Goal: Information Seeking & Learning: Learn about a topic

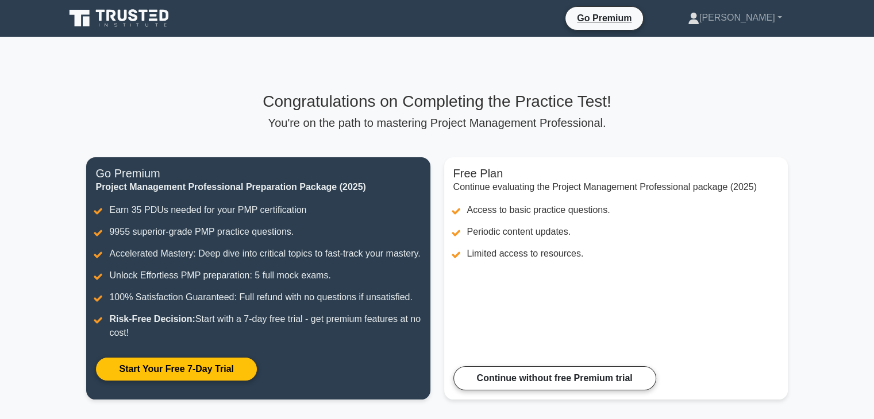
click at [825, 241] on main "Congratulations on Completing the Practice Test! You're on the path to masterin…" at bounding box center [437, 253] width 874 height 432
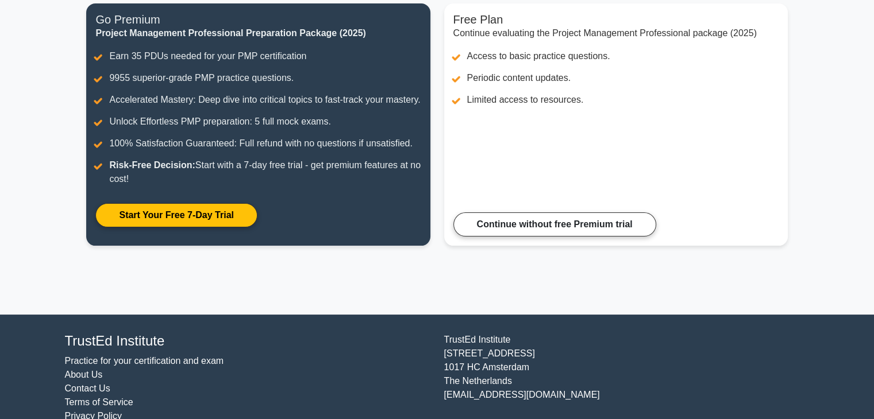
scroll to position [190, 0]
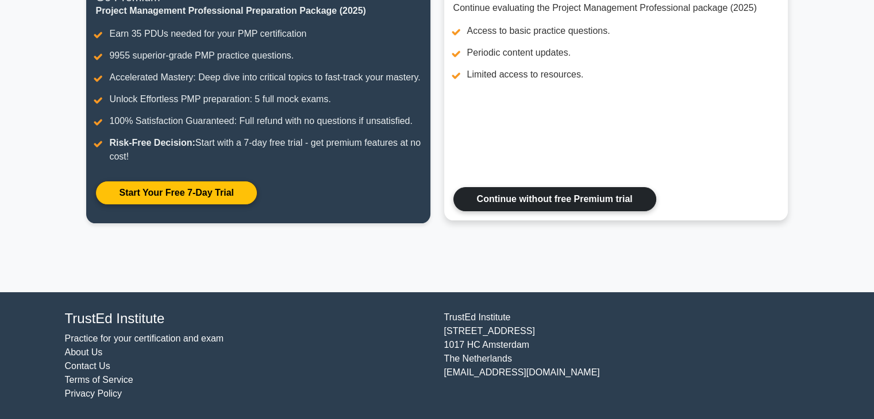
click at [558, 203] on link "Continue without free Premium trial" at bounding box center [554, 199] width 203 height 24
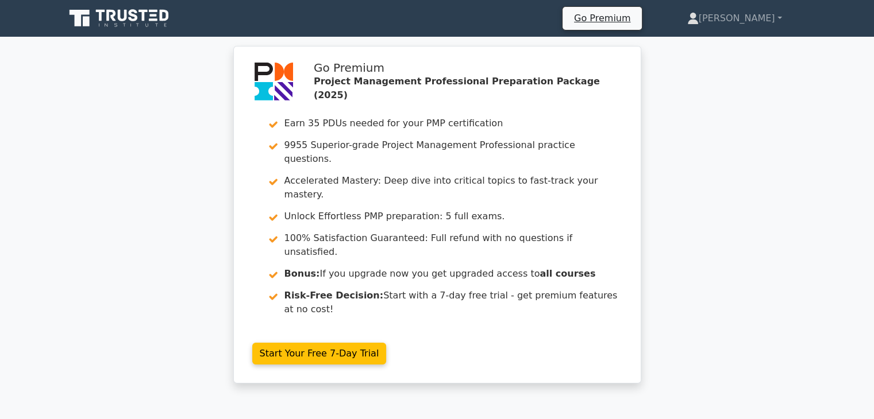
click at [711, 184] on div "Go Premium Project Management Professional Preparation Package (2025) Earn 35 P…" at bounding box center [437, 222] width 874 height 352
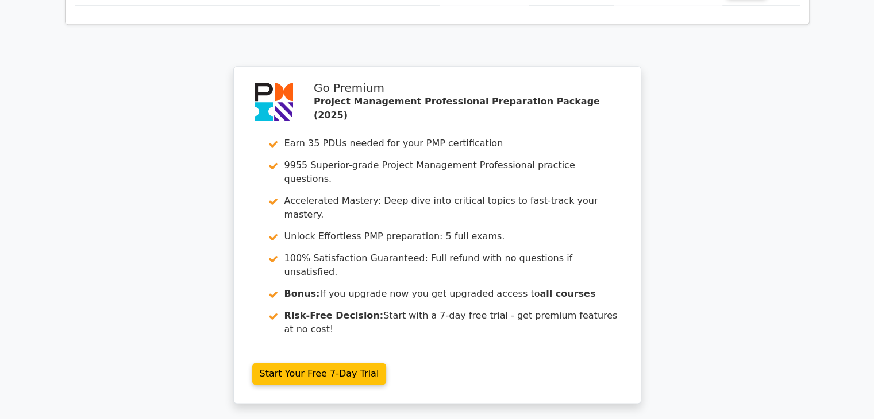
scroll to position [1578, 0]
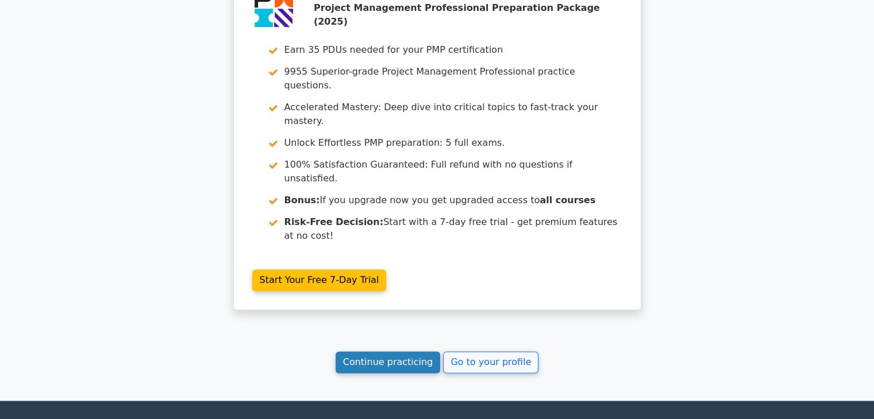
click at [398, 352] on link "Continue practicing" at bounding box center [388, 363] width 105 height 22
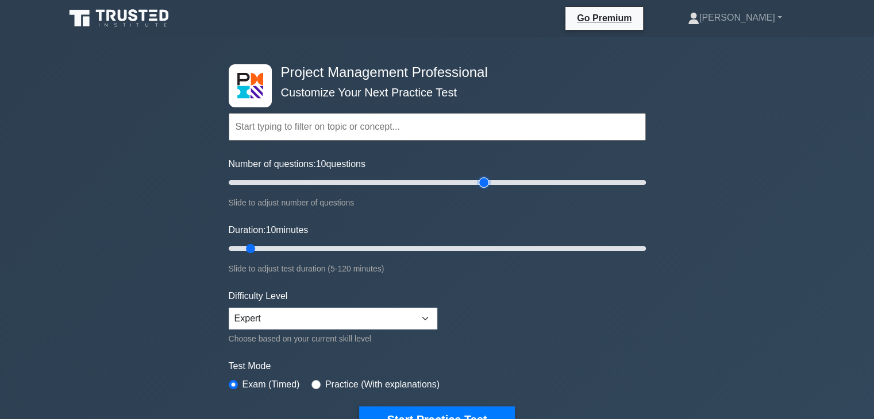
click at [489, 181] on input "Number of questions: 10 questions" at bounding box center [437, 183] width 417 height 14
type input "110"
click at [449, 181] on input "Number of questions: 125 questions" at bounding box center [437, 183] width 417 height 14
type input "120"
click at [641, 248] on input "Duration: 120 minutes" at bounding box center [437, 249] width 417 height 14
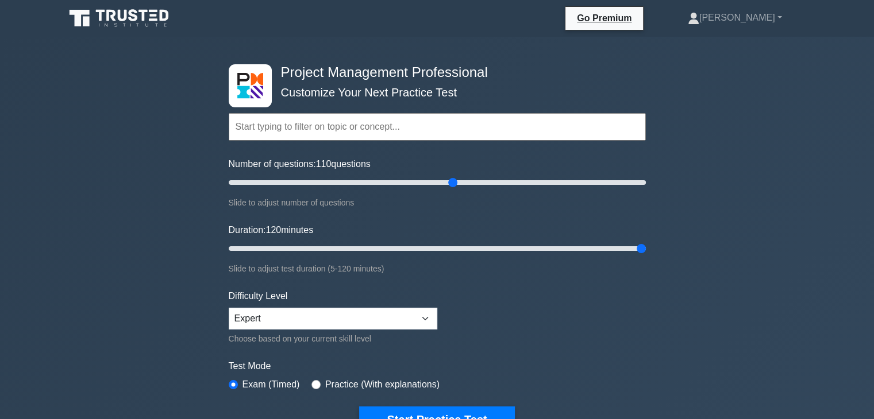
click at [725, 259] on div "Project Management Professional Customize Your Next Practice Test Topics Scope …" at bounding box center [437, 398] width 874 height 723
click at [556, 315] on form "Topics Scope Management Time Management Cost Management Quality Management Risk…" at bounding box center [437, 255] width 417 height 355
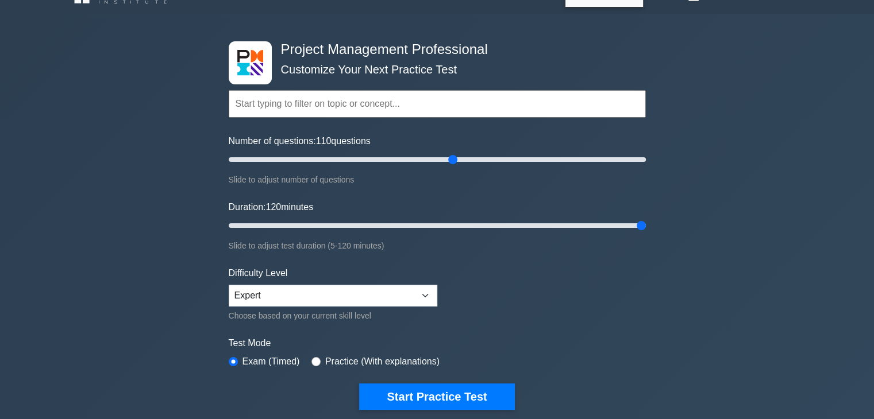
scroll to position [46, 0]
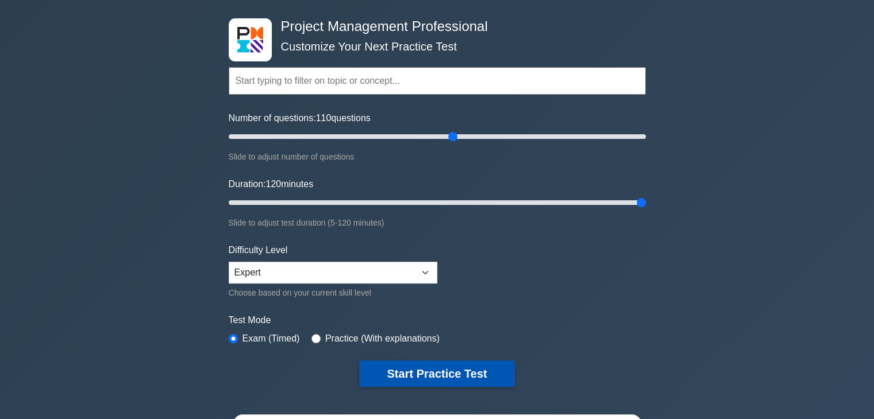
click at [456, 372] on button "Start Practice Test" at bounding box center [436, 374] width 155 height 26
click at [423, 377] on button "Start Practice Test" at bounding box center [436, 374] width 155 height 26
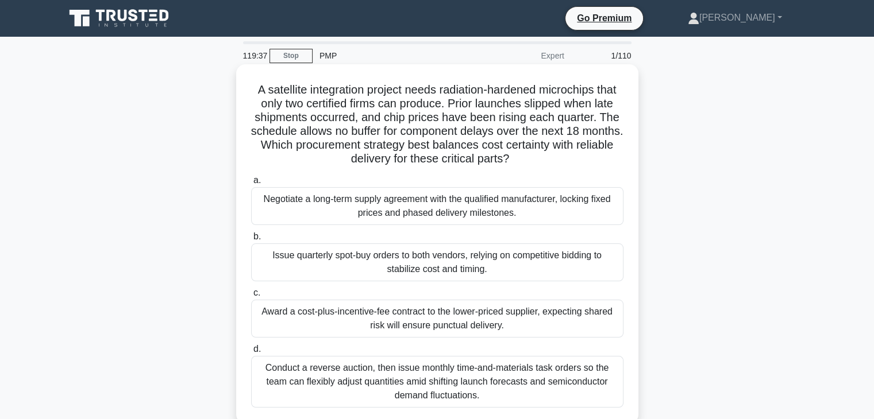
drag, startPoint x: 0, startPoint y: 0, endPoint x: 429, endPoint y: 282, distance: 513.6
click at [429, 282] on div "a. Negotiate a long-term supply agreement with the qualified manufacturer, lock…" at bounding box center [437, 290] width 386 height 239
click at [554, 153] on h5 "A satellite integration project needs radiation-hardened microchips that only t…" at bounding box center [437, 125] width 375 height 84
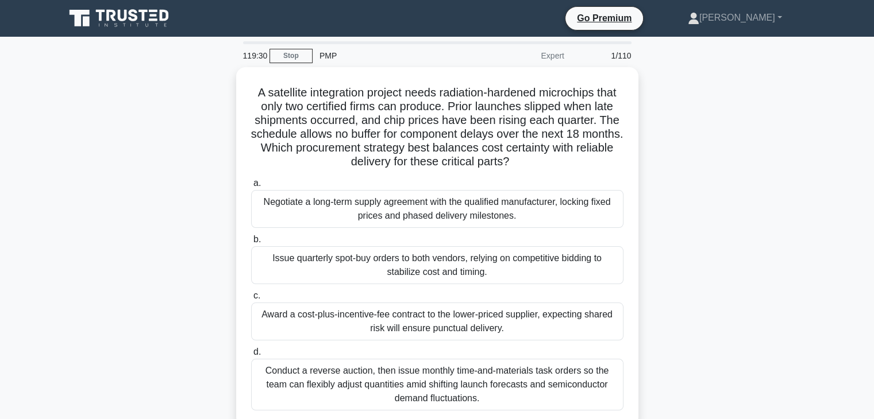
click at [696, 132] on div "A satellite integration project needs radiation-hardened microchips that only t…" at bounding box center [437, 253] width 758 height 373
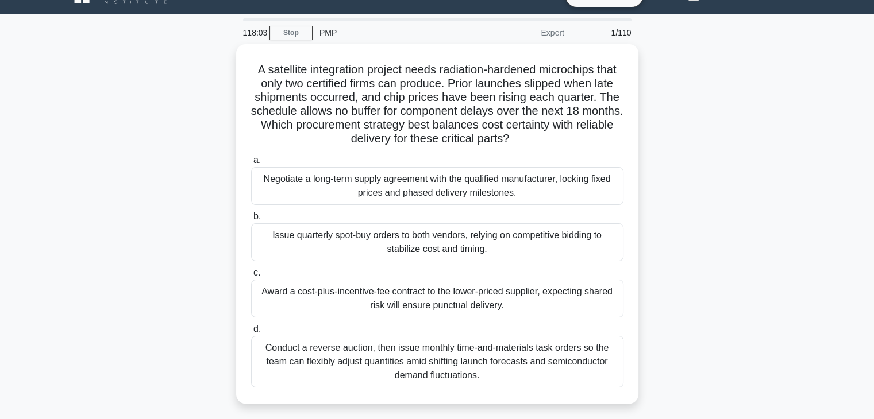
scroll to position [46, 0]
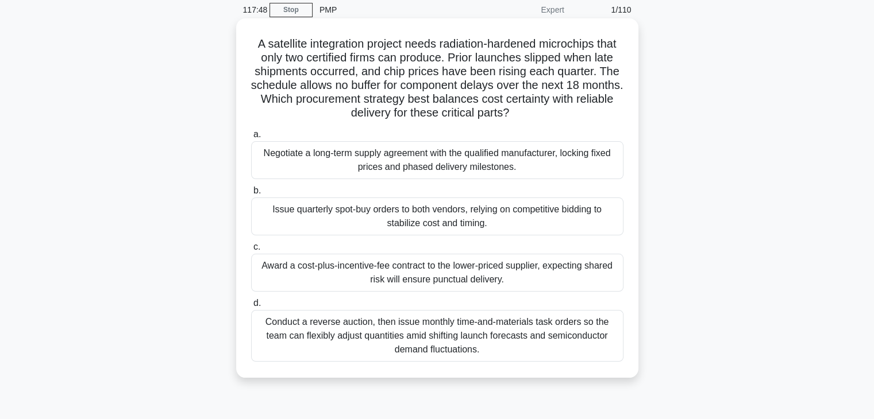
click at [432, 272] on div "Award a cost-plus-incentive-fee contract to the lower-priced supplier, expectin…" at bounding box center [437, 273] width 372 height 38
click at [251, 251] on input "c. Award a cost-plus-incentive-fee contract to the lower-priced supplier, expec…" at bounding box center [251, 247] width 0 height 7
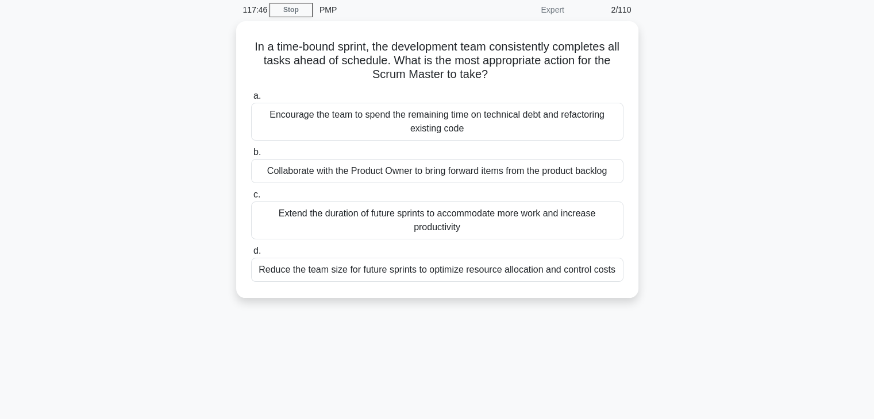
scroll to position [0, 0]
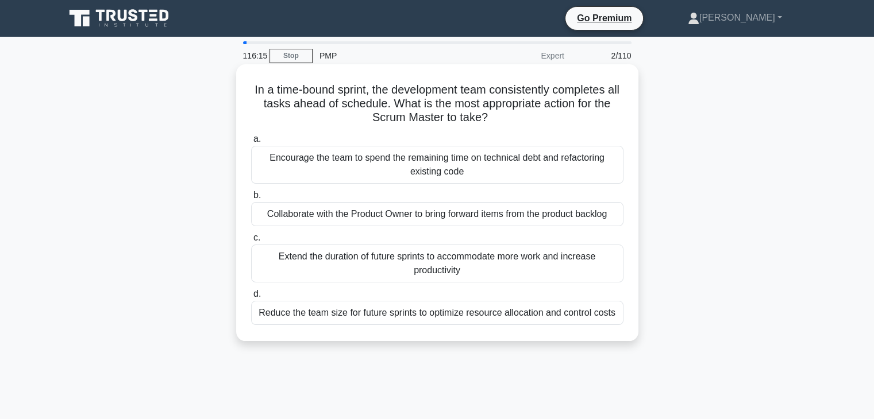
click at [480, 164] on div "Encourage the team to spend the remaining time on technical debt and refactorin…" at bounding box center [437, 165] width 372 height 38
click at [251, 143] on input "a. Encourage the team to spend the remaining time on technical debt and refacto…" at bounding box center [251, 139] width 0 height 7
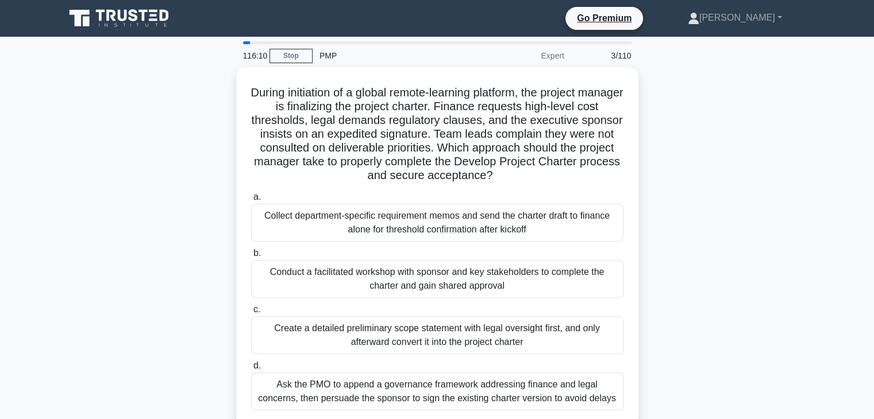
click at [480, 164] on h5 "During initiation of a global remote-learning platform, the project manager is …" at bounding box center [437, 135] width 375 height 98
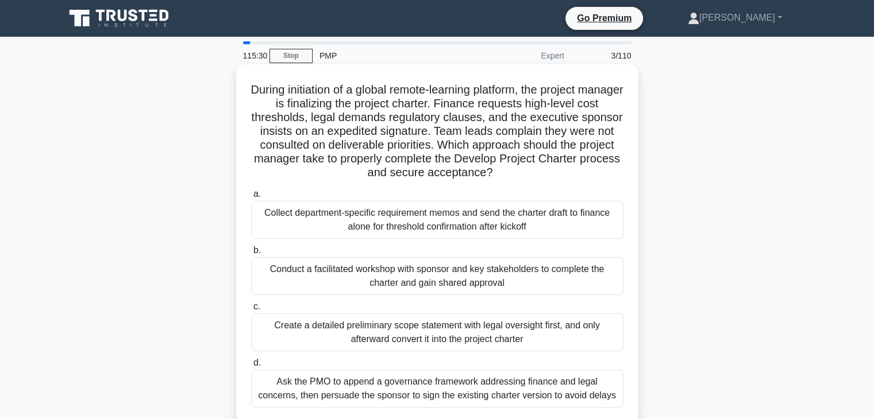
click at [431, 274] on div "Conduct a facilitated workshop with sponsor and key stakeholders to complete th…" at bounding box center [437, 276] width 372 height 38
click at [251, 255] on input "b. Conduct a facilitated workshop with sponsor and key stakeholders to complete…" at bounding box center [251, 250] width 0 height 7
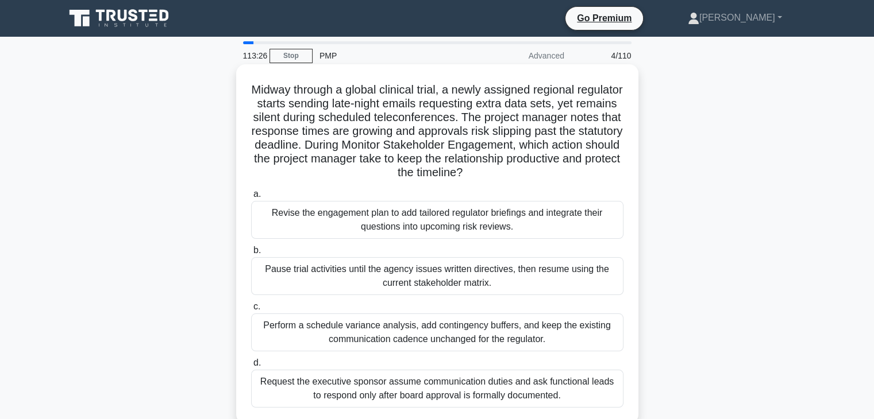
click at [432, 226] on div "Revise the engagement plan to add tailored regulator briefings and integrate th…" at bounding box center [437, 220] width 372 height 38
click at [251, 198] on input "a. Revise the engagement plan to add tailored regulator briefings and integrate…" at bounding box center [251, 194] width 0 height 7
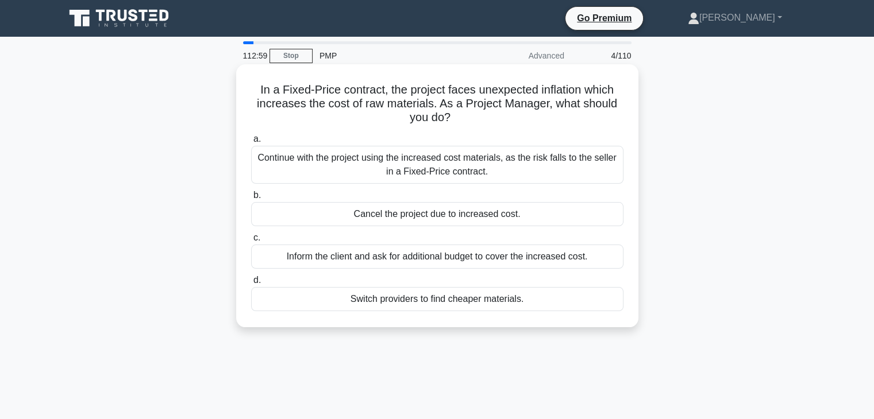
click at [446, 168] on div "Continue with the project using the increased cost materials, as the risk falls…" at bounding box center [437, 165] width 372 height 38
click at [251, 143] on input "a. Continue with the project using the increased cost materials, as the risk fa…" at bounding box center [251, 139] width 0 height 7
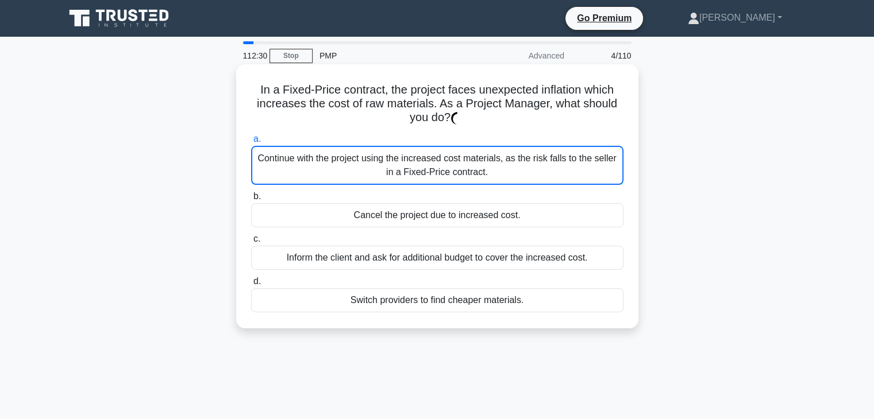
click at [454, 219] on div "Cancel the project due to increased cost." at bounding box center [437, 215] width 372 height 24
click at [251, 201] on input "b. Cancel the project due to increased cost." at bounding box center [251, 196] width 0 height 7
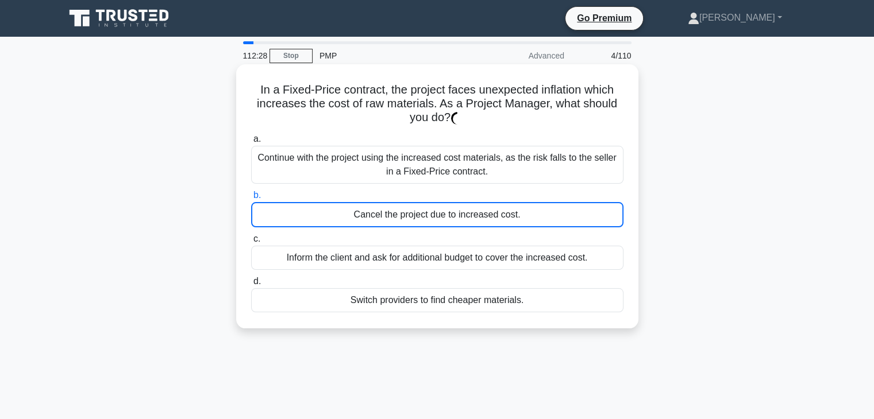
click at [446, 176] on div "Continue with the project using the increased cost materials, as the risk falls…" at bounding box center [437, 165] width 372 height 38
click at [517, 168] on div "Continue with the project using the increased cost materials, as the risk falls…" at bounding box center [437, 165] width 372 height 38
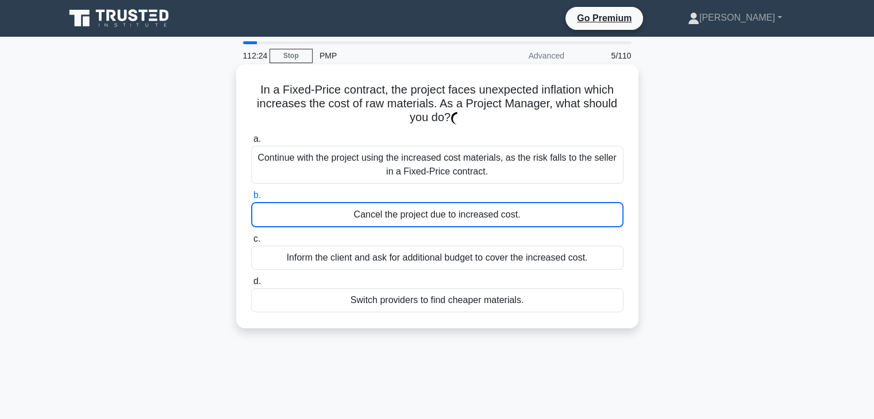
click at [517, 168] on div "Continue with the project using the increased cost materials, as the risk falls…" at bounding box center [437, 165] width 372 height 38
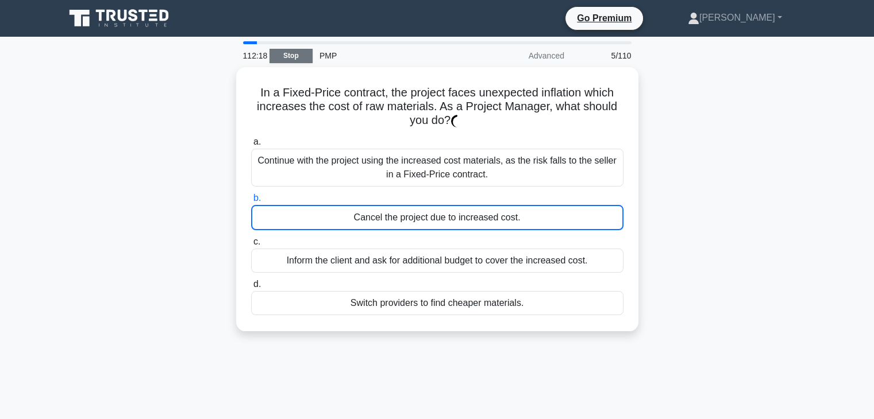
click at [290, 54] on link "Stop" at bounding box center [290, 56] width 43 height 14
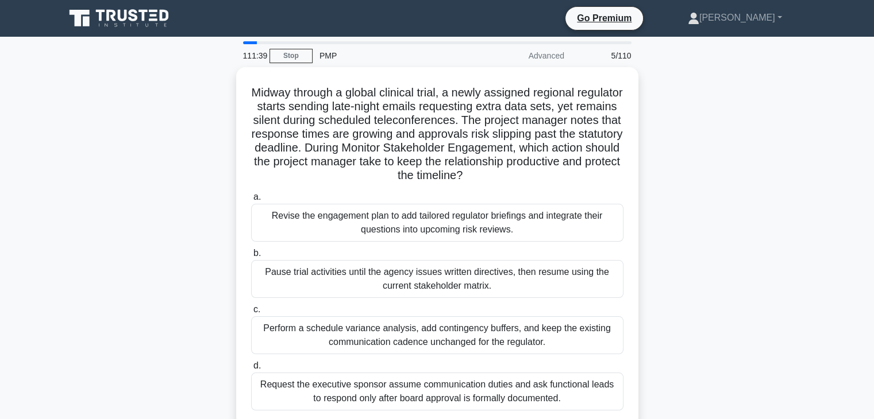
click at [191, 178] on div "Midway through a global clinical trial, a newly assigned regional regulator sta…" at bounding box center [437, 253] width 758 height 373
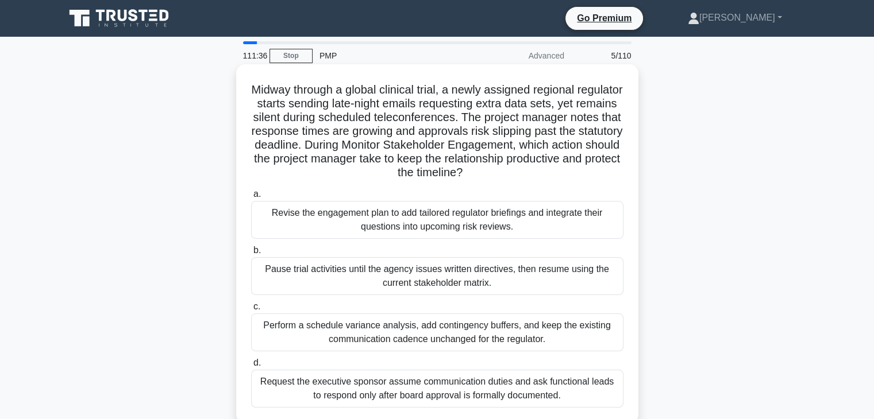
click at [447, 224] on div "Revise the engagement plan to add tailored regulator briefings and integrate th…" at bounding box center [437, 220] width 372 height 38
click at [251, 198] on input "a. Revise the engagement plan to add tailored regulator briefings and integrate…" at bounding box center [251, 194] width 0 height 7
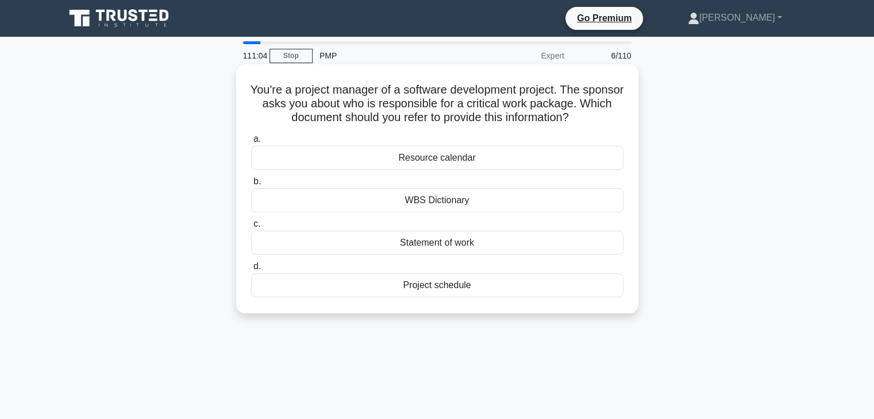
click at [454, 249] on div "Statement of work" at bounding box center [437, 243] width 372 height 24
click at [251, 228] on input "c. Statement of work" at bounding box center [251, 224] width 0 height 7
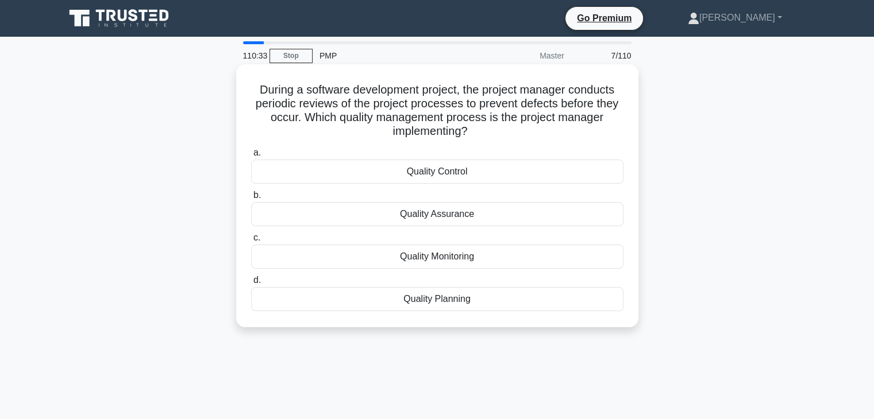
click at [446, 219] on div "Quality Assurance" at bounding box center [437, 214] width 372 height 24
click at [251, 199] on input "b. Quality Assurance" at bounding box center [251, 195] width 0 height 7
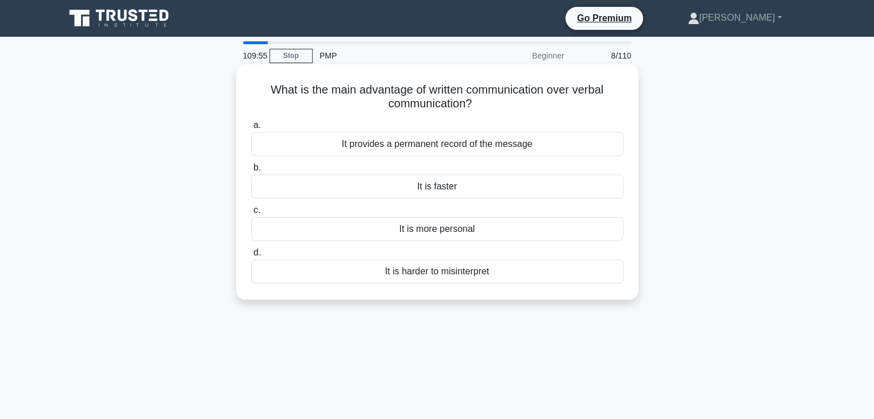
click at [437, 274] on div "It is harder to misinterpret" at bounding box center [437, 272] width 372 height 24
click at [251, 257] on input "d. It is harder to misinterpret" at bounding box center [251, 252] width 0 height 7
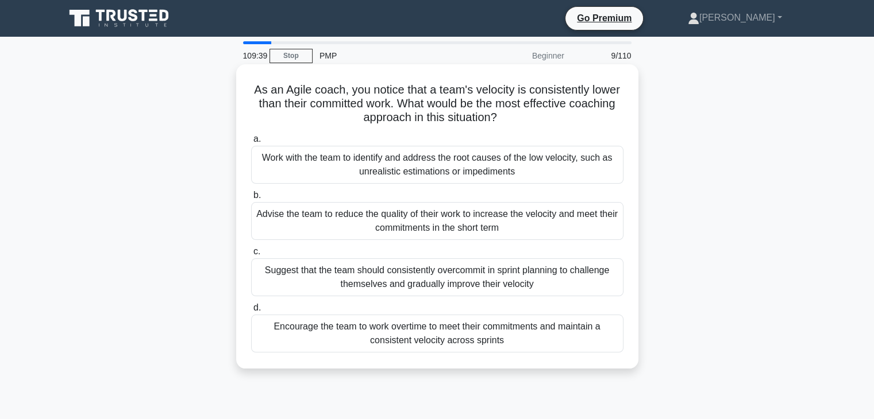
click at [508, 164] on div "Work with the team to identify and address the root causes of the low velocity,…" at bounding box center [437, 165] width 372 height 38
click at [251, 143] on input "a. Work with the team to identify and address the root causes of the low veloci…" at bounding box center [251, 139] width 0 height 7
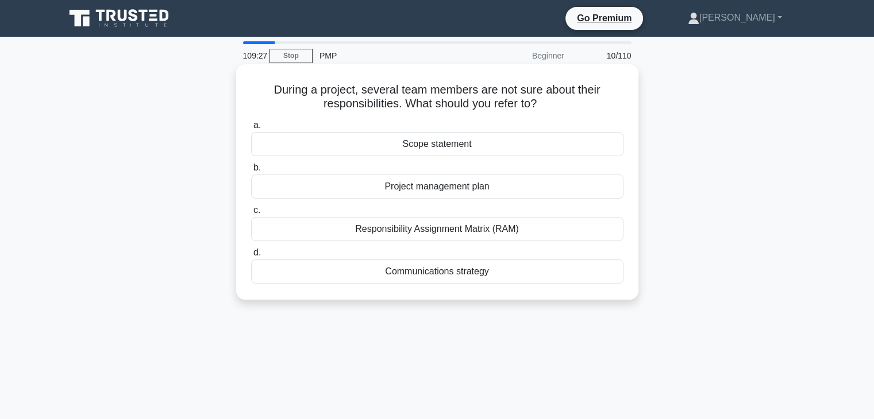
click at [460, 232] on div "Responsibility Assignment Matrix (RAM)" at bounding box center [437, 229] width 372 height 24
click at [251, 214] on input "c. Responsibility Assignment Matrix (RAM)" at bounding box center [251, 210] width 0 height 7
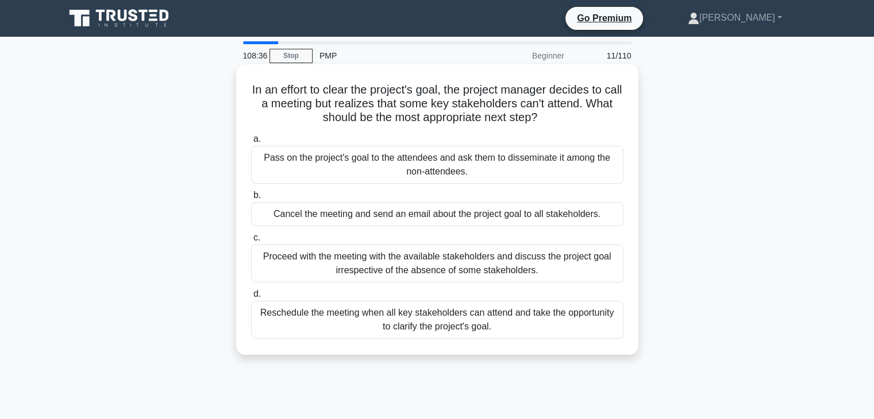
click at [439, 317] on div "Reschedule the meeting when all key stakeholders can attend and take the opport…" at bounding box center [437, 320] width 372 height 38
click at [251, 298] on input "d. Reschedule the meeting when all key stakeholders can attend and take the opp…" at bounding box center [251, 294] width 0 height 7
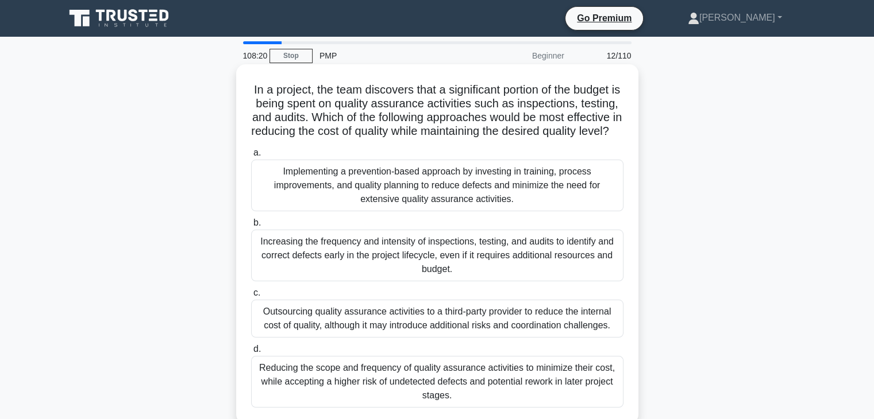
click at [615, 139] on h5 "In a project, the team discovers that a significant portion of the budget is be…" at bounding box center [437, 111] width 375 height 56
click at [529, 201] on div "Implementing a prevention-based approach by investing in training, process impr…" at bounding box center [437, 186] width 372 height 52
click at [251, 157] on input "a. Implementing a prevention-based approach by investing in training, process i…" at bounding box center [251, 152] width 0 height 7
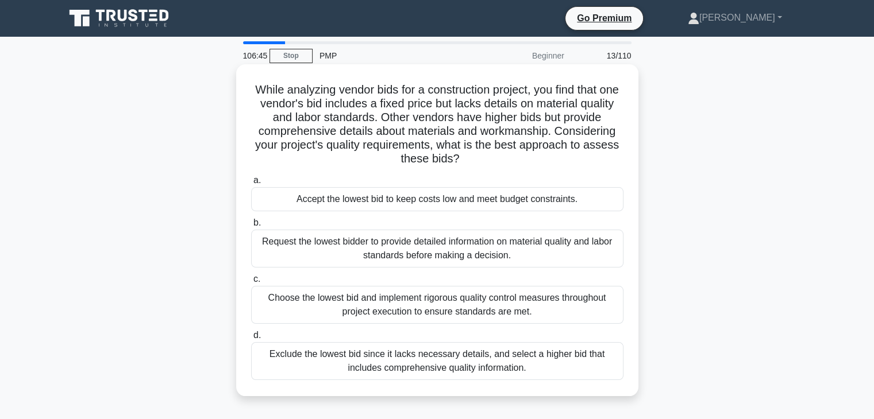
click at [422, 249] on div "Request the lowest bidder to provide detailed information on material quality a…" at bounding box center [437, 249] width 372 height 38
click at [251, 227] on input "b. Request the lowest bidder to provide detailed information on material qualit…" at bounding box center [251, 222] width 0 height 7
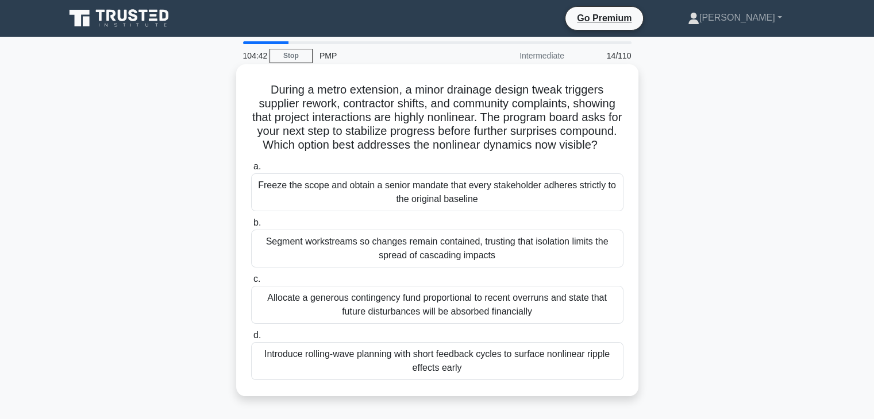
click at [382, 371] on div "Introduce rolling-wave planning with short feedback cycles to surface nonlinear…" at bounding box center [437, 361] width 372 height 38
click at [251, 340] on input "d. Introduce rolling-wave planning with short feedback cycles to surface nonlin…" at bounding box center [251, 335] width 0 height 7
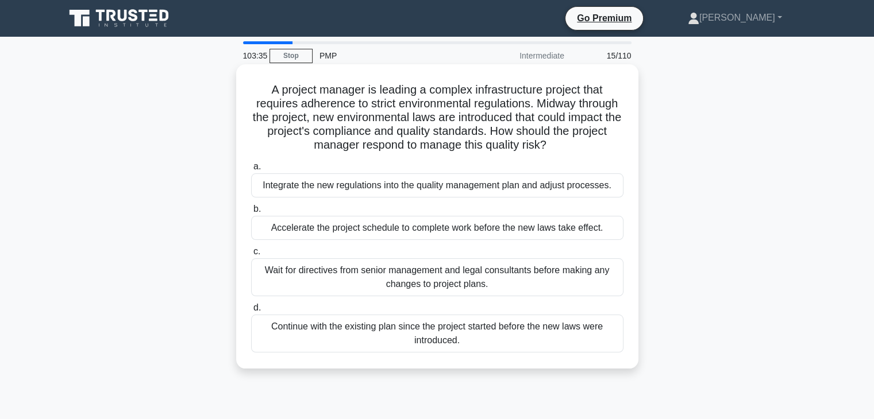
click at [444, 192] on div "Integrate the new regulations into the quality management plan and adjust proce…" at bounding box center [437, 186] width 372 height 24
click at [251, 171] on input "a. Integrate the new regulations into the quality management plan and adjust pr…" at bounding box center [251, 166] width 0 height 7
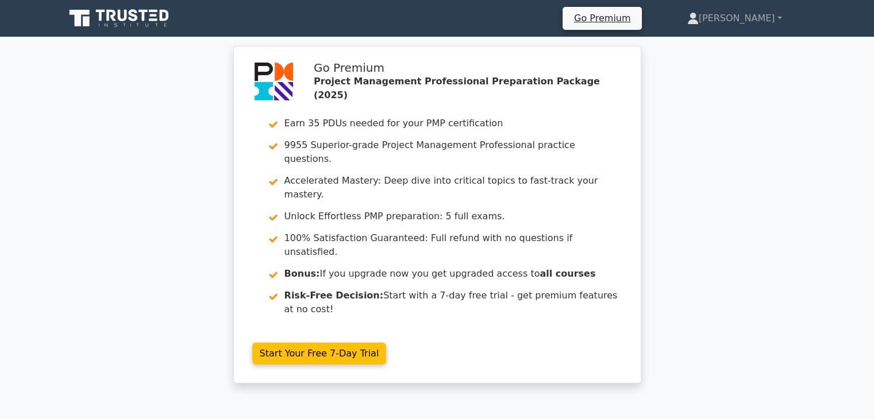
click at [687, 175] on div "Go Premium Project Management Professional Preparation Package (2025) Earn 35 P…" at bounding box center [437, 222] width 874 height 352
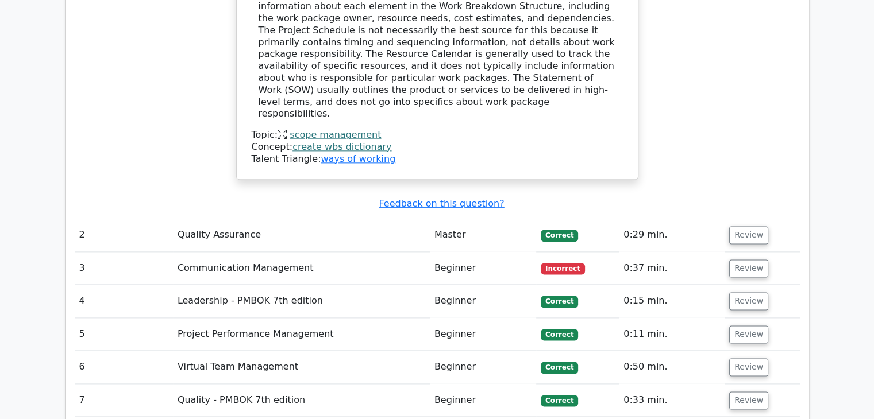
scroll to position [1448, 0]
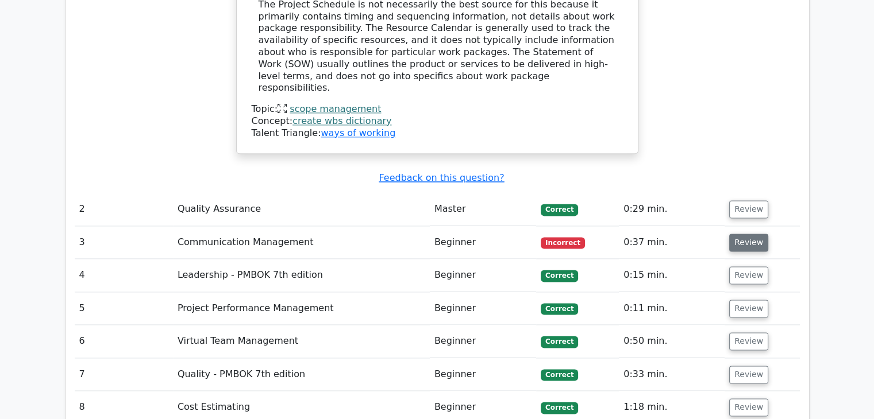
click at [749, 234] on button "Review" at bounding box center [748, 243] width 39 height 18
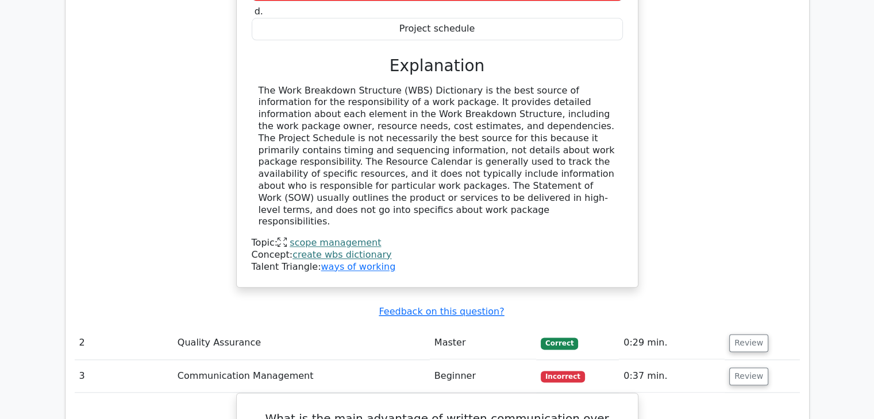
scroll to position [1264, 0]
